Goal: Complete application form: Complete application form

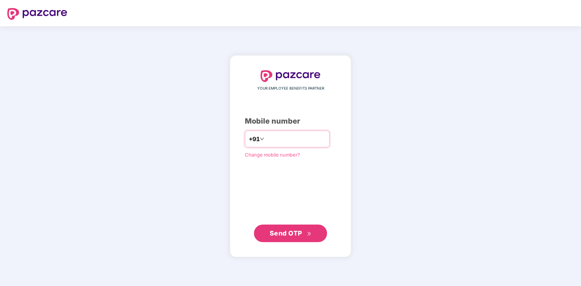
click at [283, 141] on input "number" at bounding box center [296, 139] width 60 height 12
click at [291, 232] on span "Send OTP" at bounding box center [286, 233] width 33 height 8
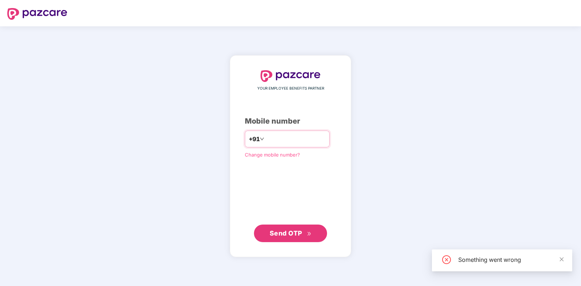
click at [298, 140] on input "**********" at bounding box center [296, 139] width 60 height 12
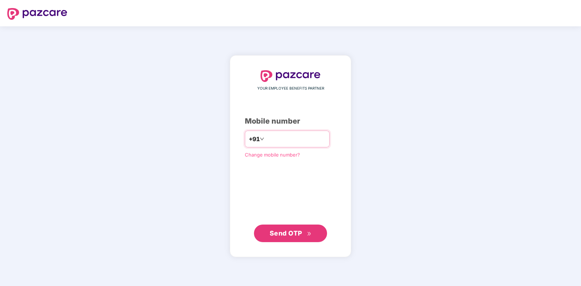
type input "**********"
click at [289, 233] on span "Send OTP" at bounding box center [286, 233] width 33 height 8
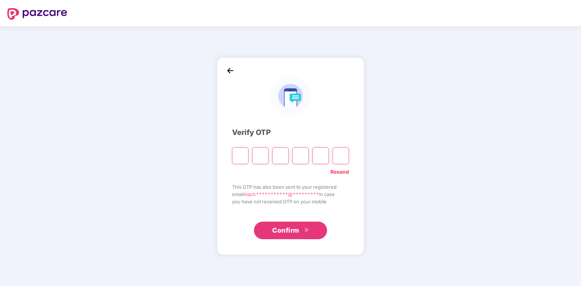
type input "*"
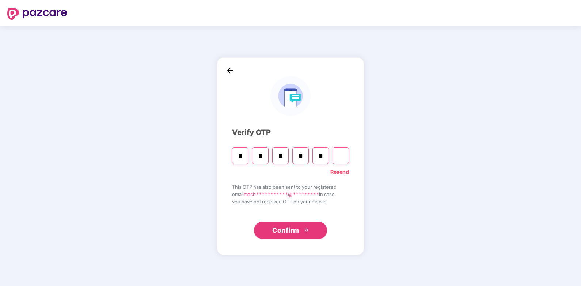
type input "*"
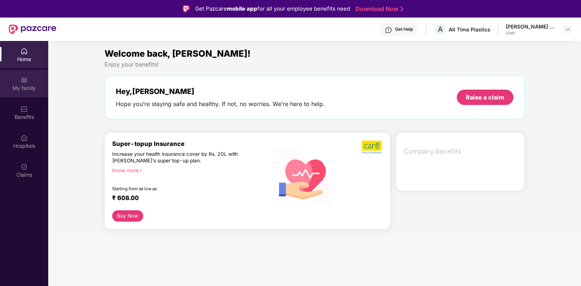
click at [26, 76] on div at bounding box center [23, 79] width 7 height 7
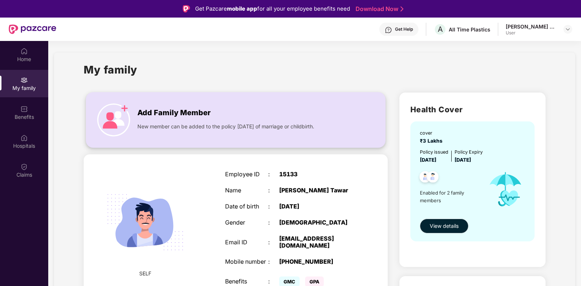
click at [110, 120] on img at bounding box center [113, 119] width 33 height 33
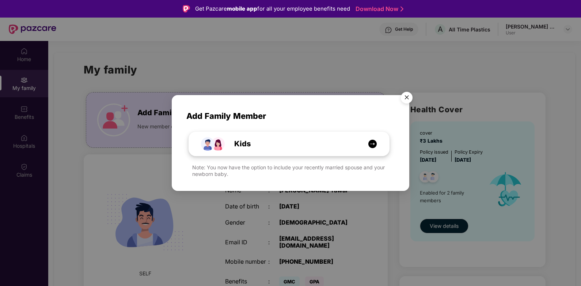
click at [372, 142] on img at bounding box center [372, 143] width 9 height 9
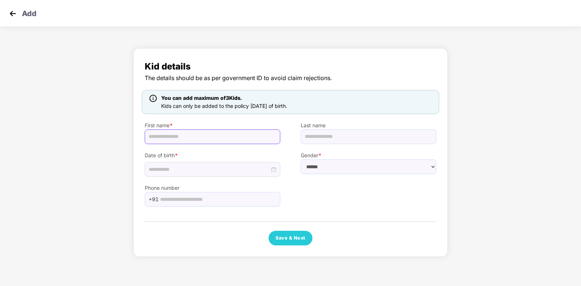
click at [214, 136] on input "text" at bounding box center [213, 136] width 136 height 15
type input "*********"
click at [324, 139] on input "text" at bounding box center [369, 136] width 136 height 15
type input "*"
type input "*****"
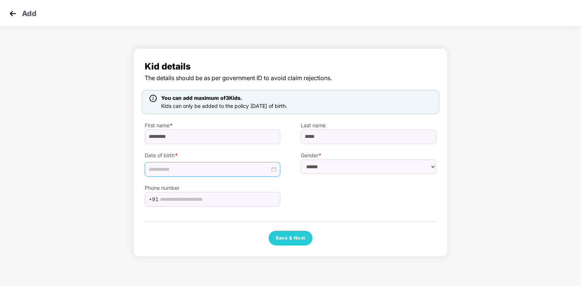
click at [205, 171] on input at bounding box center [209, 169] width 121 height 8
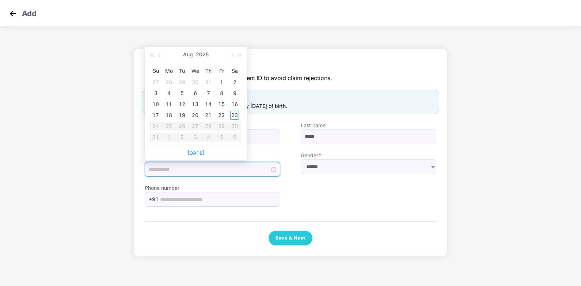
click at [181, 169] on input at bounding box center [209, 169] width 121 height 8
type input "**********"
click at [154, 54] on button "button" at bounding box center [152, 54] width 8 height 15
click at [150, 54] on span "button" at bounding box center [152, 55] width 4 height 4
click at [151, 54] on span "button" at bounding box center [152, 55] width 4 height 4
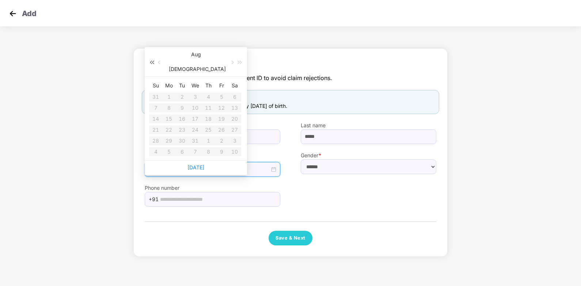
click at [151, 61] on span "button" at bounding box center [152, 63] width 4 height 4
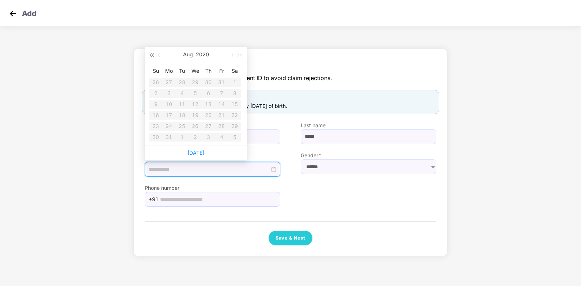
click at [151, 54] on span "button" at bounding box center [152, 55] width 4 height 4
click at [200, 52] on button "2019" at bounding box center [202, 54] width 12 height 15
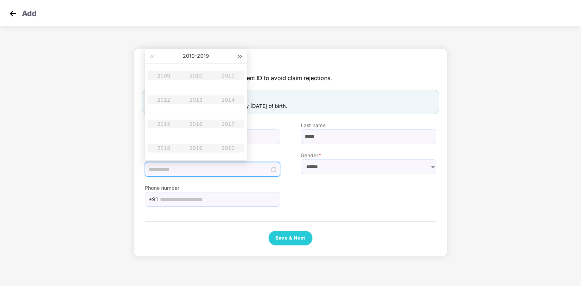
click at [241, 56] on button "button" at bounding box center [240, 56] width 8 height 15
type input "**********"
click at [161, 121] on div "2025" at bounding box center [164, 123] width 22 height 9
type input "**********"
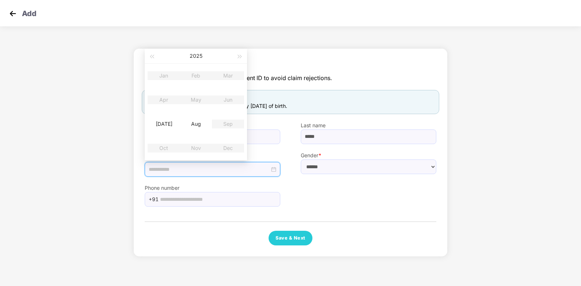
click at [164, 100] on table "Jan Feb Mar Apr May Jun [DATE] Aug Sep Oct Nov Dec" at bounding box center [196, 112] width 96 height 96
type input "**********"
click at [164, 123] on div "[DATE]" at bounding box center [164, 123] width 22 height 9
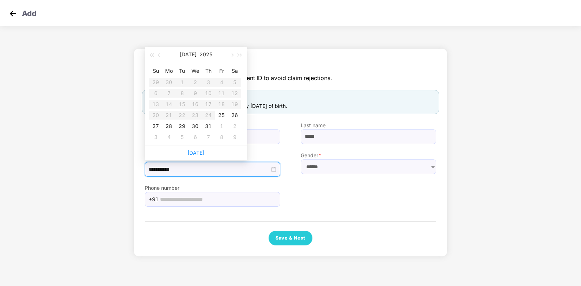
type input "**********"
click at [161, 54] on span "button" at bounding box center [160, 55] width 4 height 4
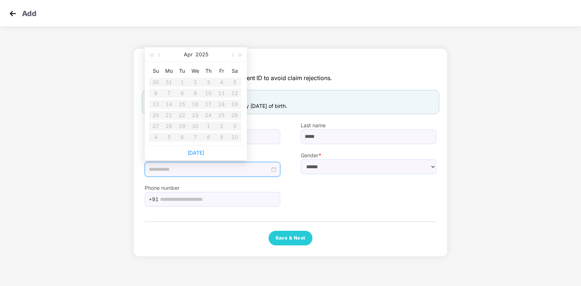
click at [220, 92] on table "Su Mo Tu We Th Fr Sa 30 31 1 2 3 4 5 6 7 8 9 10 11 12 13 14 15 16 17 18 19 20 2…" at bounding box center [195, 103] width 92 height 77
click at [315, 202] on div "Phone number +91" at bounding box center [290, 191] width 312 height 30
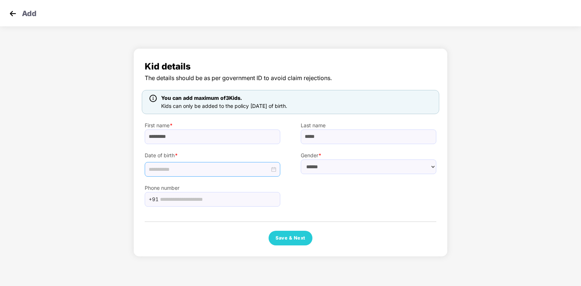
click at [274, 168] on div at bounding box center [212, 169] width 127 height 8
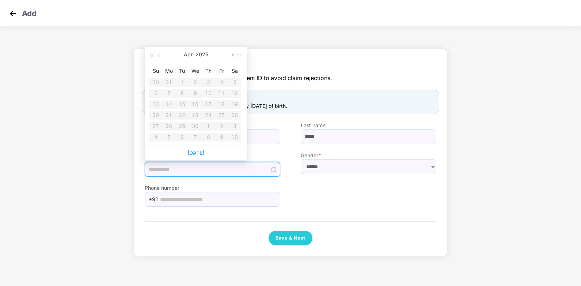
click at [232, 54] on span "button" at bounding box center [232, 55] width 4 height 4
click at [371, 100] on div "You can add maximum of 3 Kids. Kids can only be added to the policy [DATE] of b…" at bounding box center [290, 102] width 297 height 24
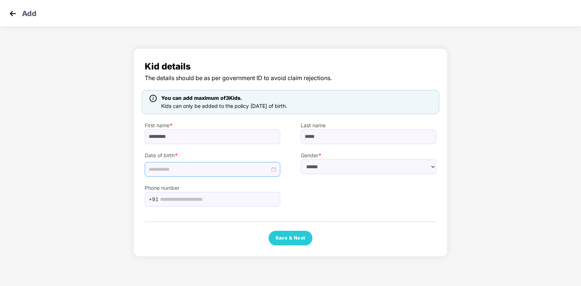
click at [272, 169] on div at bounding box center [212, 169] width 127 height 8
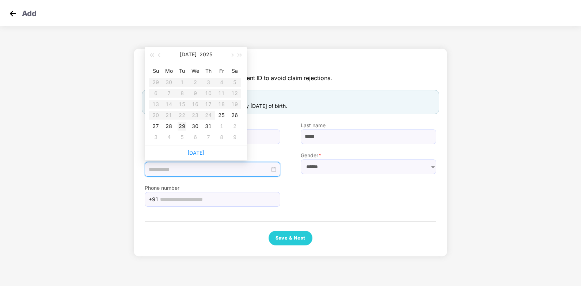
type input "**********"
click at [185, 126] on div "29" at bounding box center [182, 126] width 9 height 9
click at [170, 169] on input "**********" at bounding box center [209, 169] width 121 height 8
click at [321, 195] on div "Phone number +91" at bounding box center [290, 191] width 312 height 30
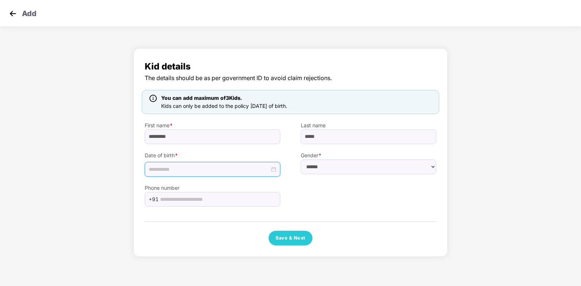
click at [273, 168] on div at bounding box center [212, 169] width 127 height 8
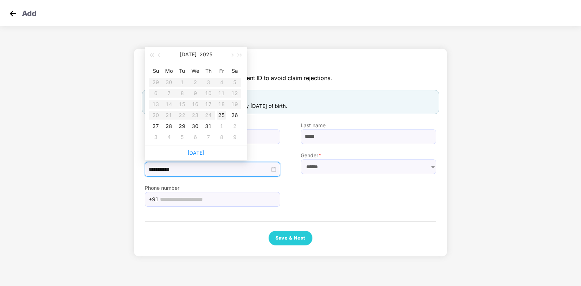
type input "**********"
click at [152, 56] on span "button" at bounding box center [152, 55] width 4 height 4
click at [151, 56] on span "button" at bounding box center [152, 55] width 4 height 4
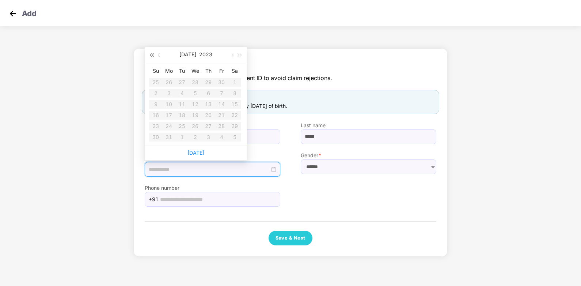
click at [151, 56] on span "button" at bounding box center [152, 55] width 4 height 4
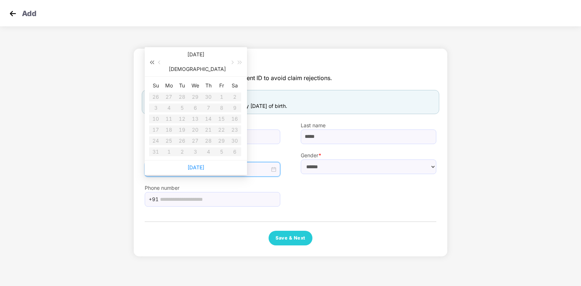
click at [151, 61] on span "button" at bounding box center [152, 63] width 4 height 4
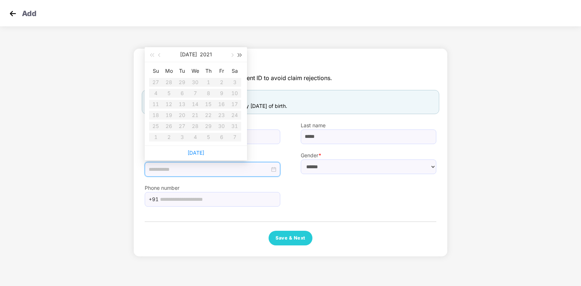
click at [239, 53] on span "button" at bounding box center [240, 55] width 4 height 4
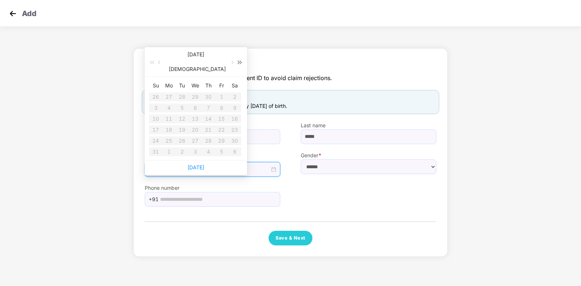
click at [239, 61] on span "button" at bounding box center [240, 63] width 4 height 4
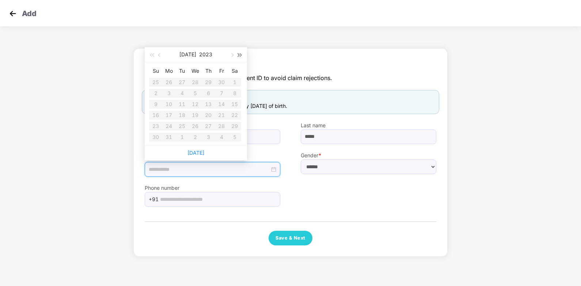
click at [239, 53] on span "button" at bounding box center [240, 55] width 4 height 4
click at [318, 199] on div "Phone number +91" at bounding box center [290, 191] width 312 height 30
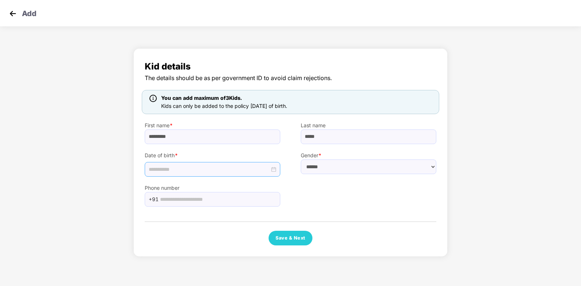
click at [275, 173] on div at bounding box center [213, 169] width 136 height 15
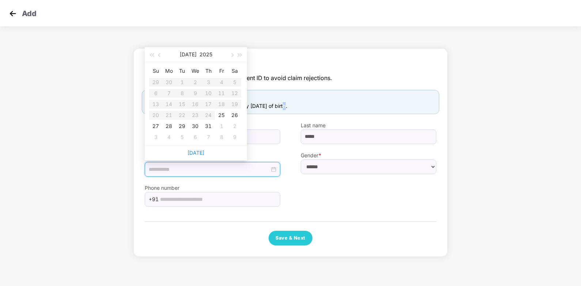
click at [286, 105] on span "Kids can only be added to the policy [DATE] of birth." at bounding box center [224, 106] width 126 height 6
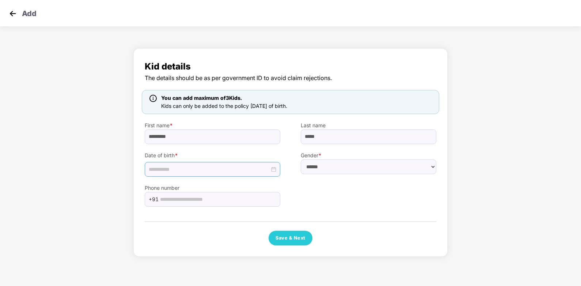
click at [274, 168] on div at bounding box center [212, 169] width 127 height 8
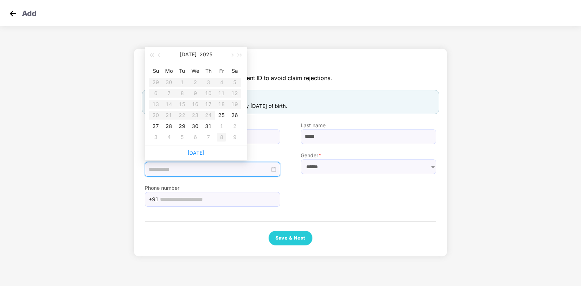
type input "**********"
click at [222, 114] on div "25" at bounding box center [221, 115] width 9 height 9
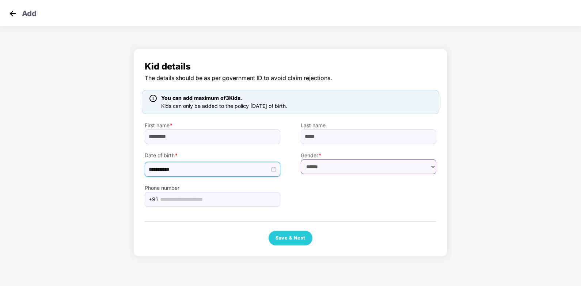
click at [323, 173] on select "****** **** ******" at bounding box center [369, 166] width 136 height 15
select select "******"
click at [301, 159] on select "****** **** ******" at bounding box center [369, 166] width 136 height 15
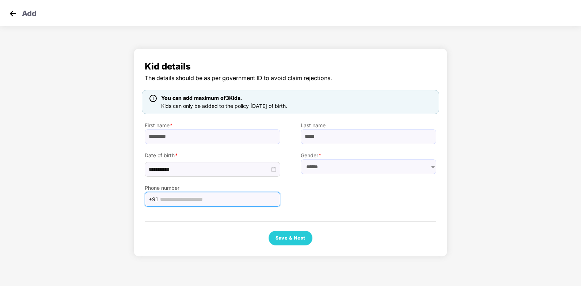
click at [190, 201] on input "text" at bounding box center [218, 199] width 116 height 11
click at [10, 14] on img at bounding box center [12, 13] width 11 height 11
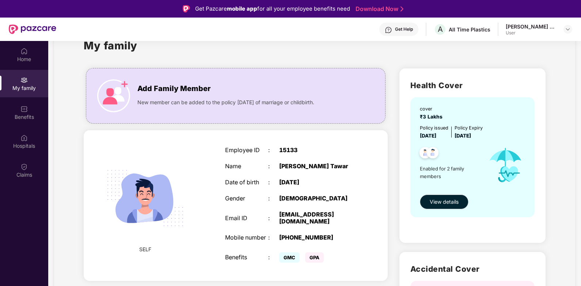
scroll to position [37, 0]
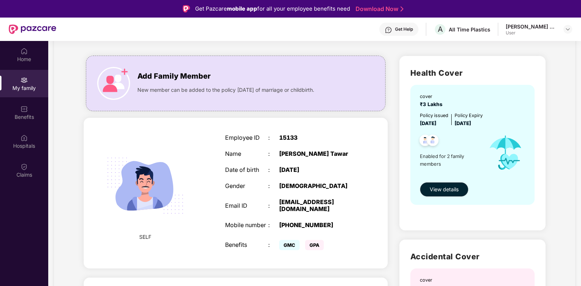
click at [25, 81] on img at bounding box center [23, 79] width 7 height 7
click at [31, 83] on div "My family" at bounding box center [24, 83] width 48 height 27
click at [24, 53] on img at bounding box center [23, 50] width 7 height 7
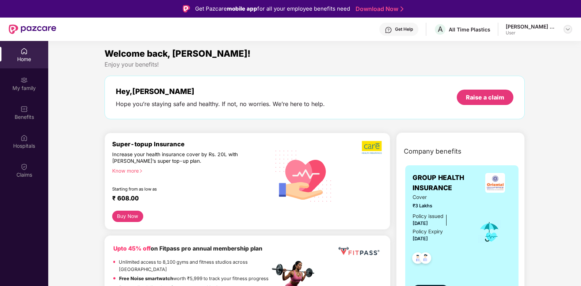
click at [569, 31] on img at bounding box center [568, 29] width 6 height 6
click at [340, 117] on div "Hey, [PERSON_NAME] Hope you’re staying safe and healthy. If not, no worries. We…" at bounding box center [314, 97] width 420 height 43
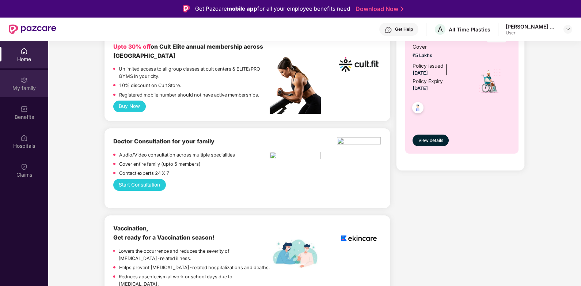
scroll to position [292, 0]
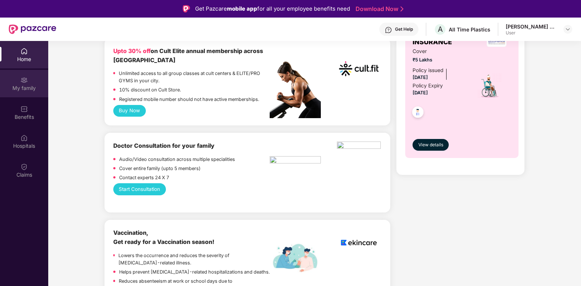
click at [24, 85] on div "My family" at bounding box center [24, 87] width 48 height 7
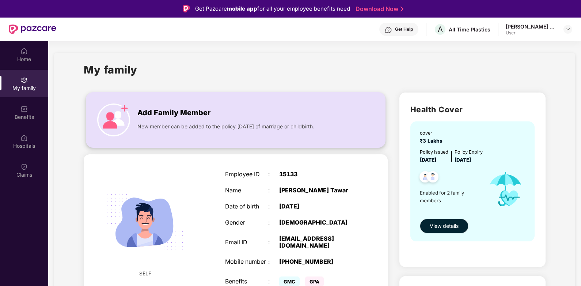
click at [112, 115] on img at bounding box center [113, 119] width 33 height 33
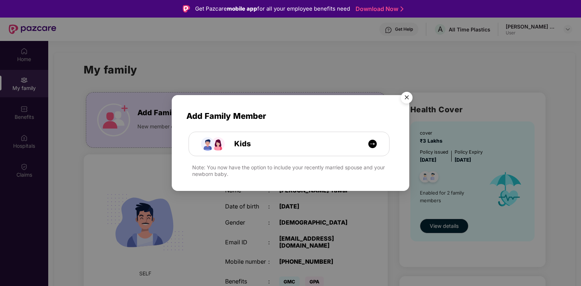
click at [409, 96] on img "Close" at bounding box center [406, 98] width 20 height 20
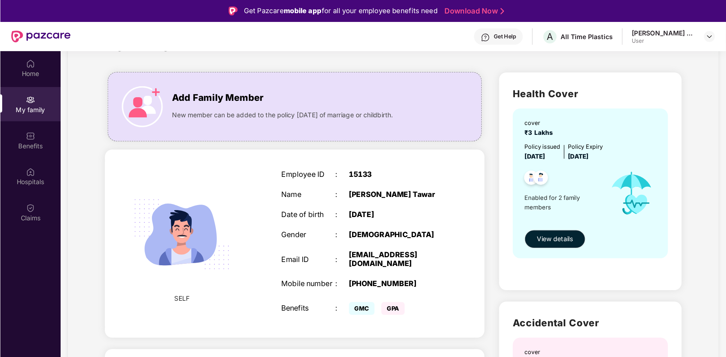
scroll to position [37, 0]
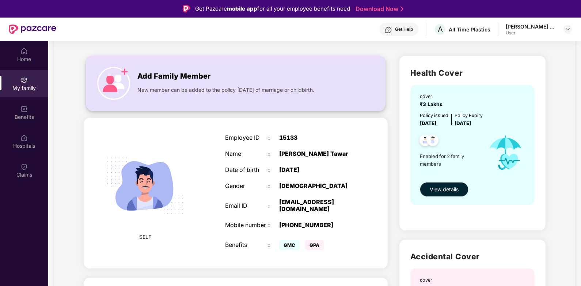
click at [117, 89] on img at bounding box center [113, 83] width 33 height 33
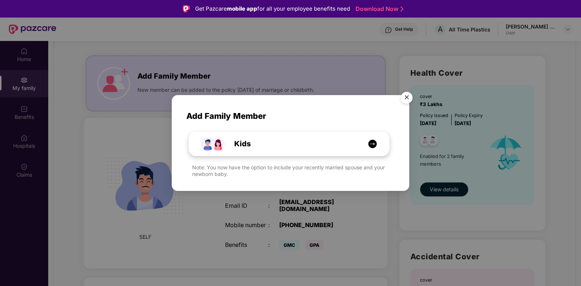
click at [374, 144] on img at bounding box center [372, 143] width 9 height 9
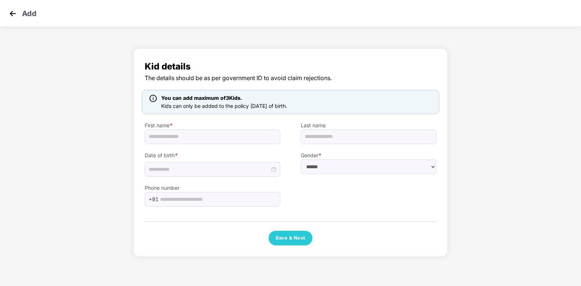
drag, startPoint x: 166, startPoint y: 104, endPoint x: 309, endPoint y: 107, distance: 143.6
click at [309, 107] on div "You can add maximum of 3 Kids. Kids can only be added to the policy [DATE] of b…" at bounding box center [290, 102] width 297 height 24
click at [184, 139] on input "text" at bounding box center [213, 136] width 136 height 15
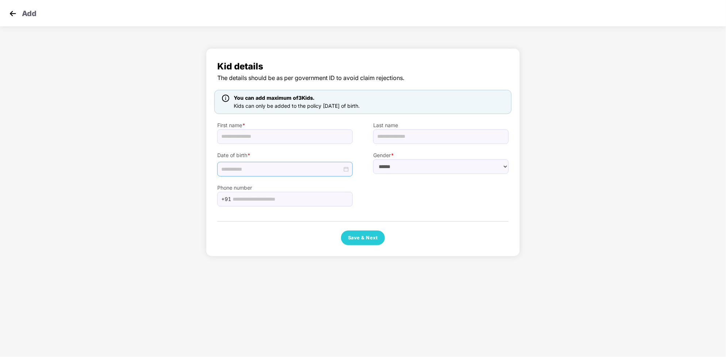
click at [236, 172] on input at bounding box center [281, 169] width 121 height 8
click at [224, 185] on span "button" at bounding box center [224, 186] width 4 height 4
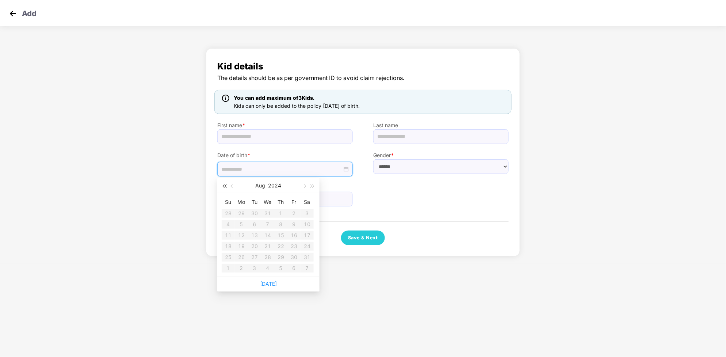
click at [224, 185] on span "button" at bounding box center [224, 186] width 4 height 4
click at [224, 192] on span "button" at bounding box center [224, 194] width 4 height 4
click at [224, 185] on span "button" at bounding box center [224, 186] width 4 height 4
